Goal: Information Seeking & Learning: Learn about a topic

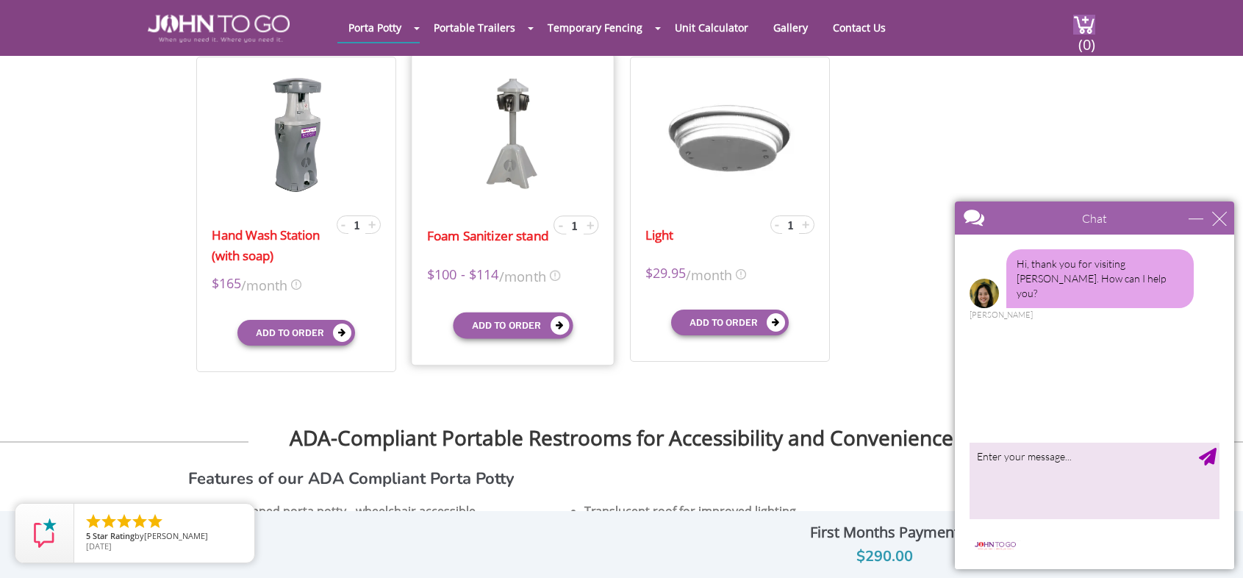
scroll to position [515, 0]
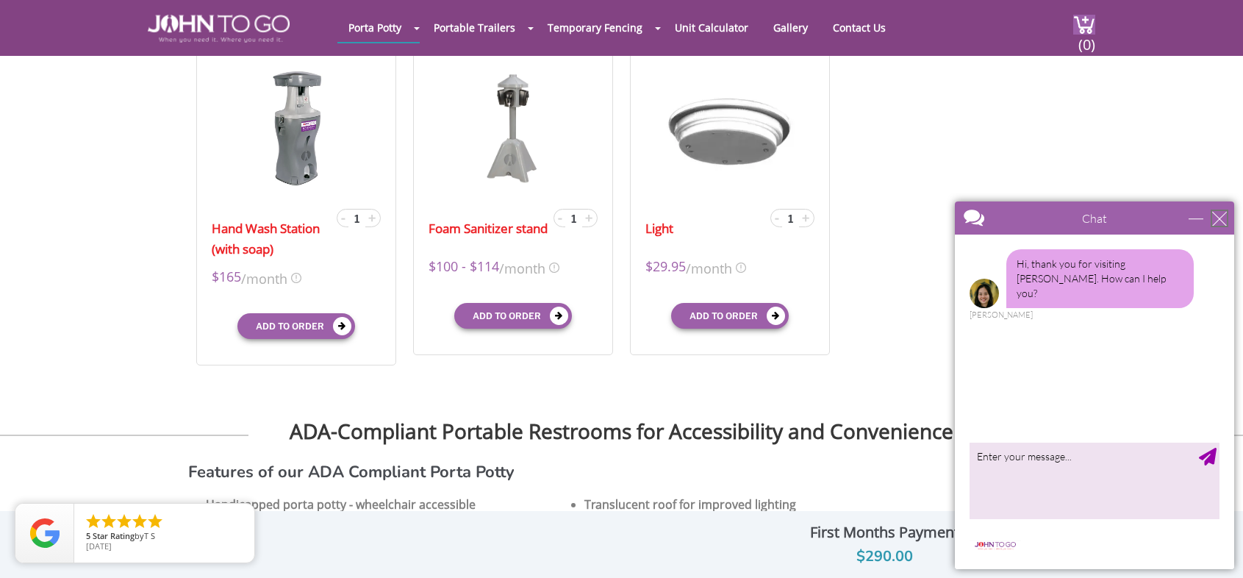
click at [1222, 218] on div "close" at bounding box center [1220, 218] width 15 height 15
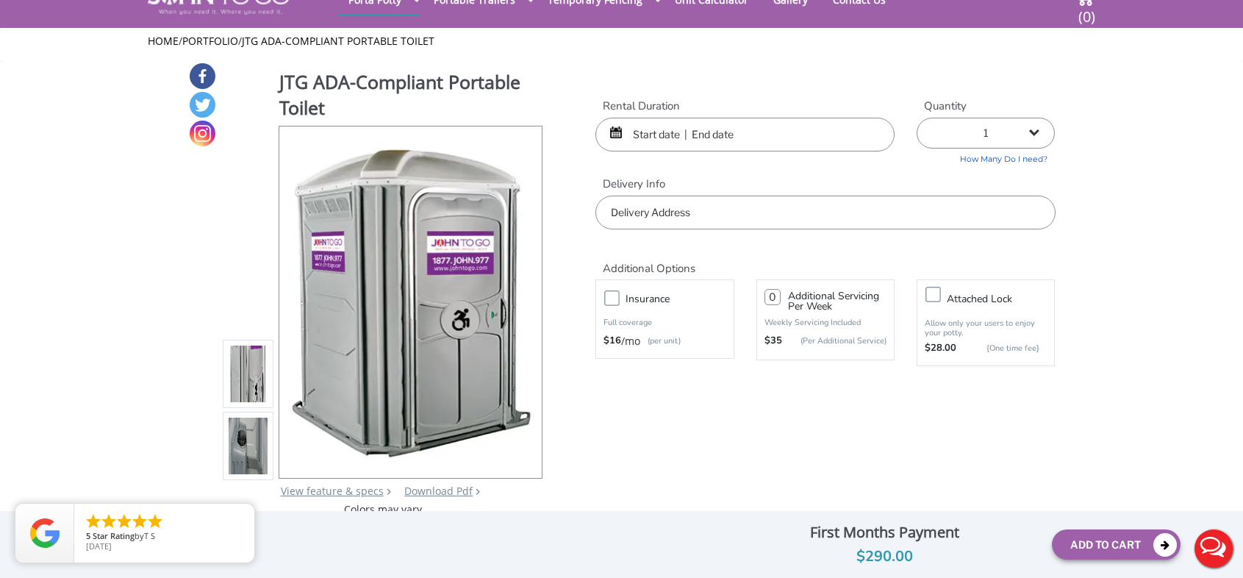
scroll to position [0, 0]
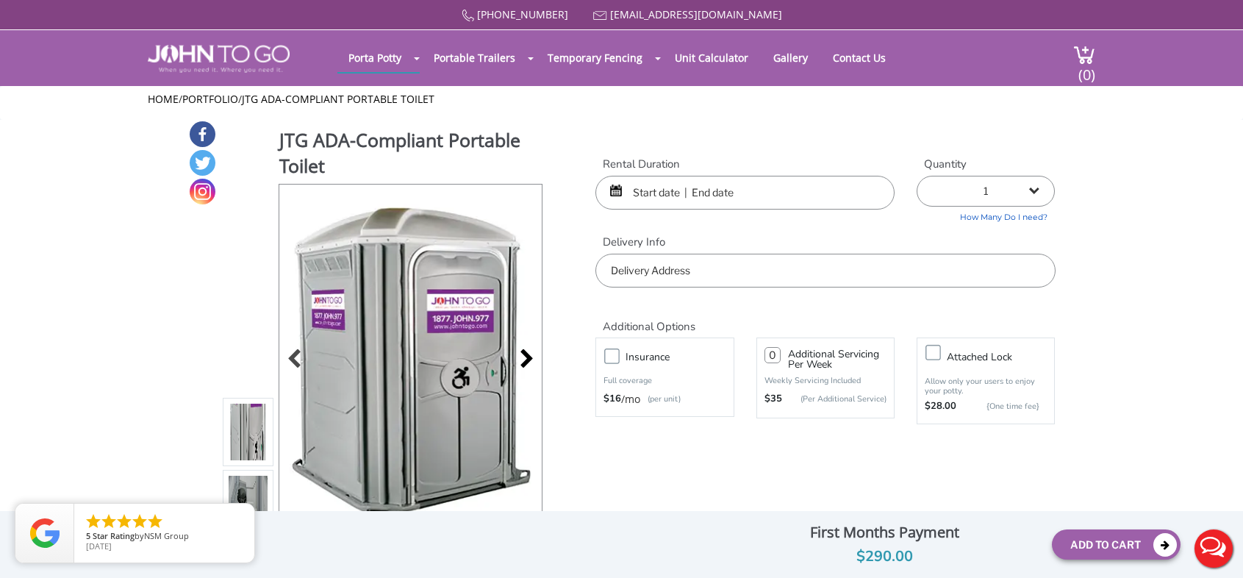
click at [532, 357] on div at bounding box center [523, 360] width 21 height 21
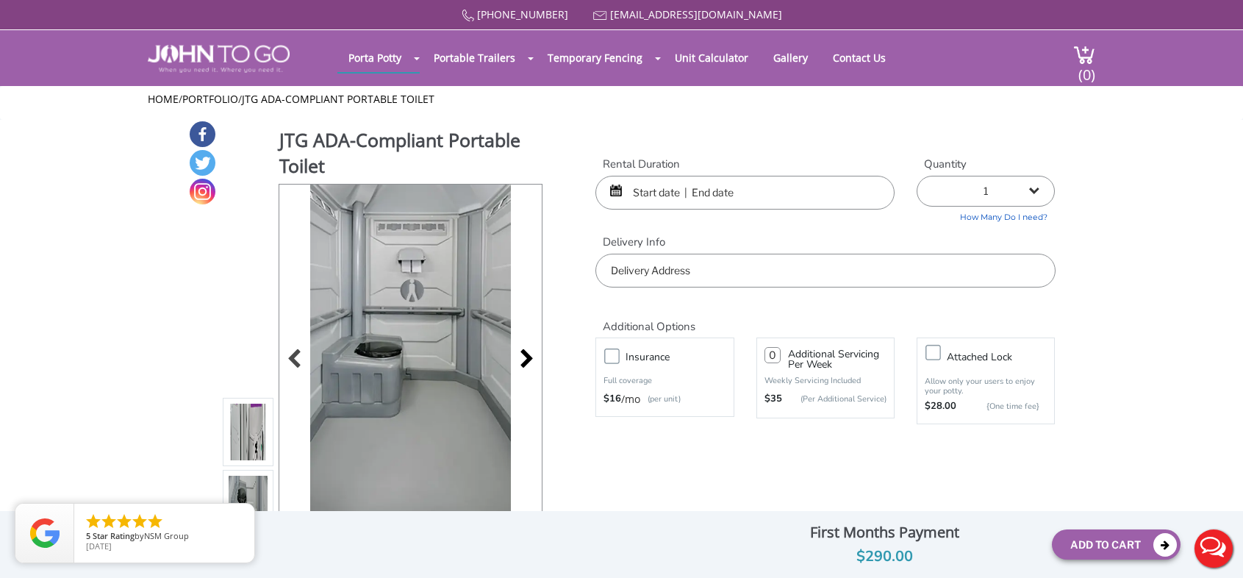
click at [532, 357] on div at bounding box center [523, 360] width 21 height 21
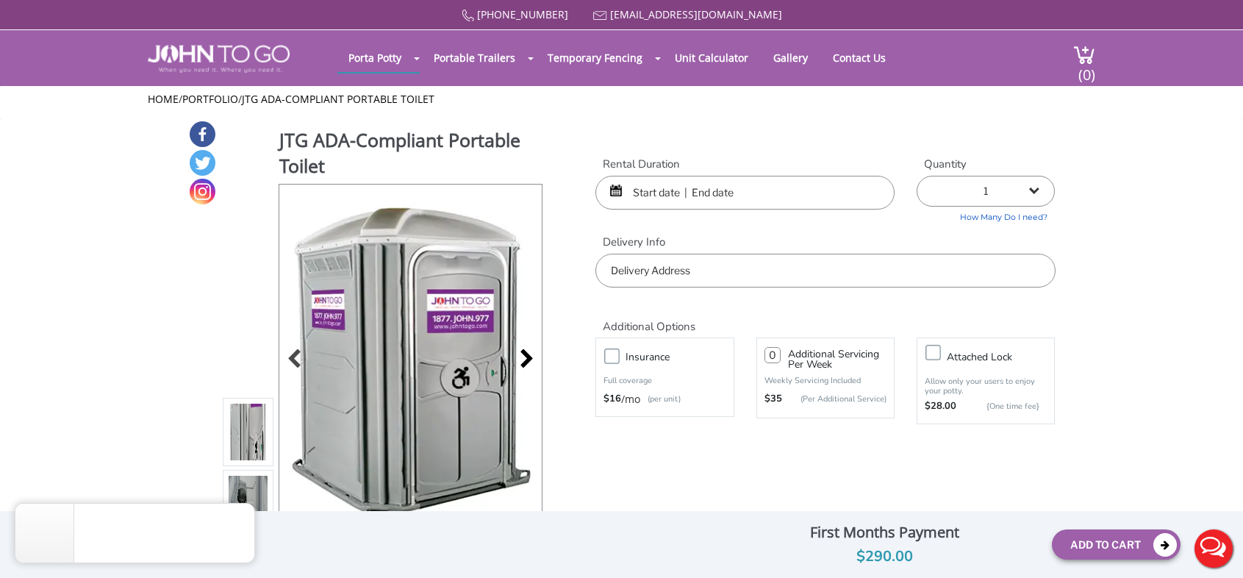
click at [532, 357] on div at bounding box center [523, 360] width 21 height 21
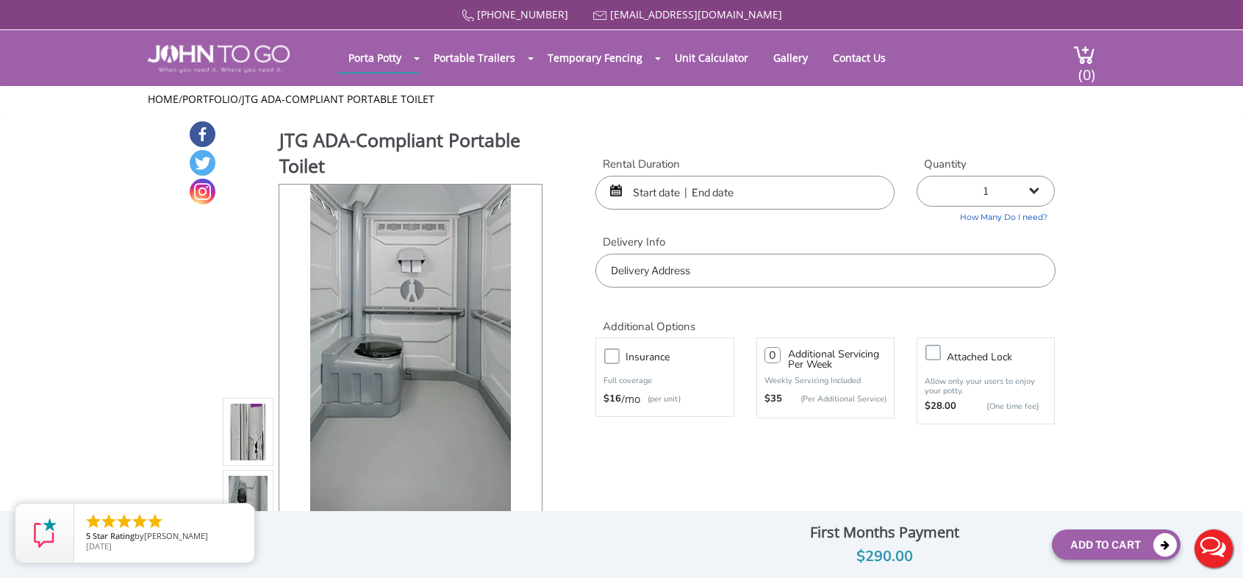
click at [532, 357] on div at bounding box center [410, 360] width 263 height 351
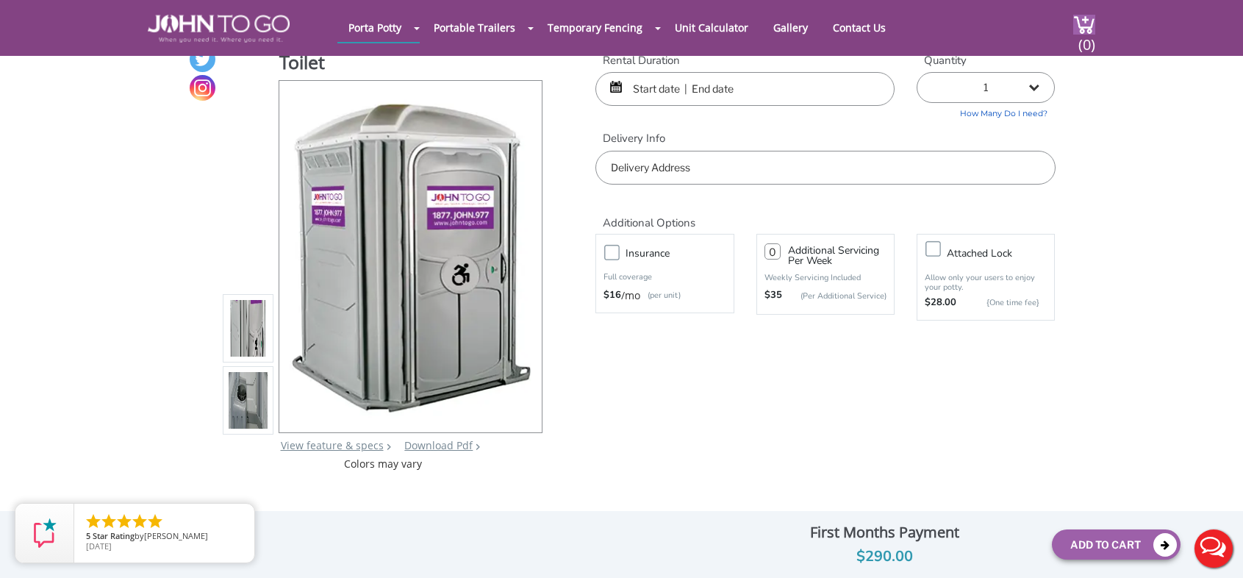
scroll to position [74, 0]
